Goal: Transaction & Acquisition: Purchase product/service

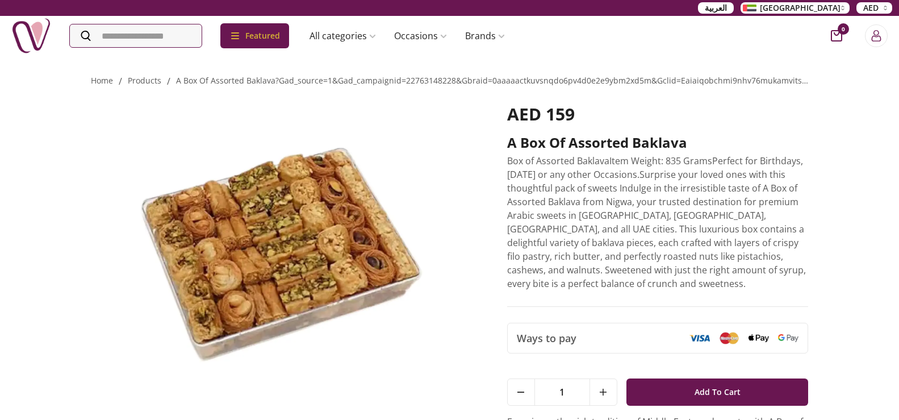
click at [171, 156] on img at bounding box center [283, 250] width 384 height 292
click at [441, 148] on img at bounding box center [283, 250] width 384 height 292
